Goal: Find specific page/section: Find specific page/section

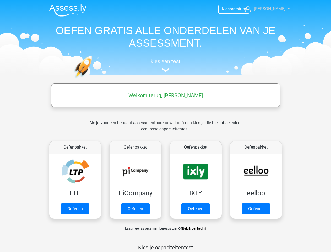
click at [268, 9] on span "[PERSON_NAME]" at bounding box center [269, 8] width 31 height 5
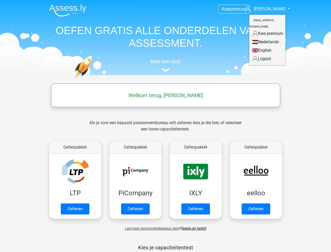
click at [150, 228] on span "Laat meer assessmentbureaus zien" at bounding box center [151, 228] width 53 height 4
